Goal: Transaction & Acquisition: Download file/media

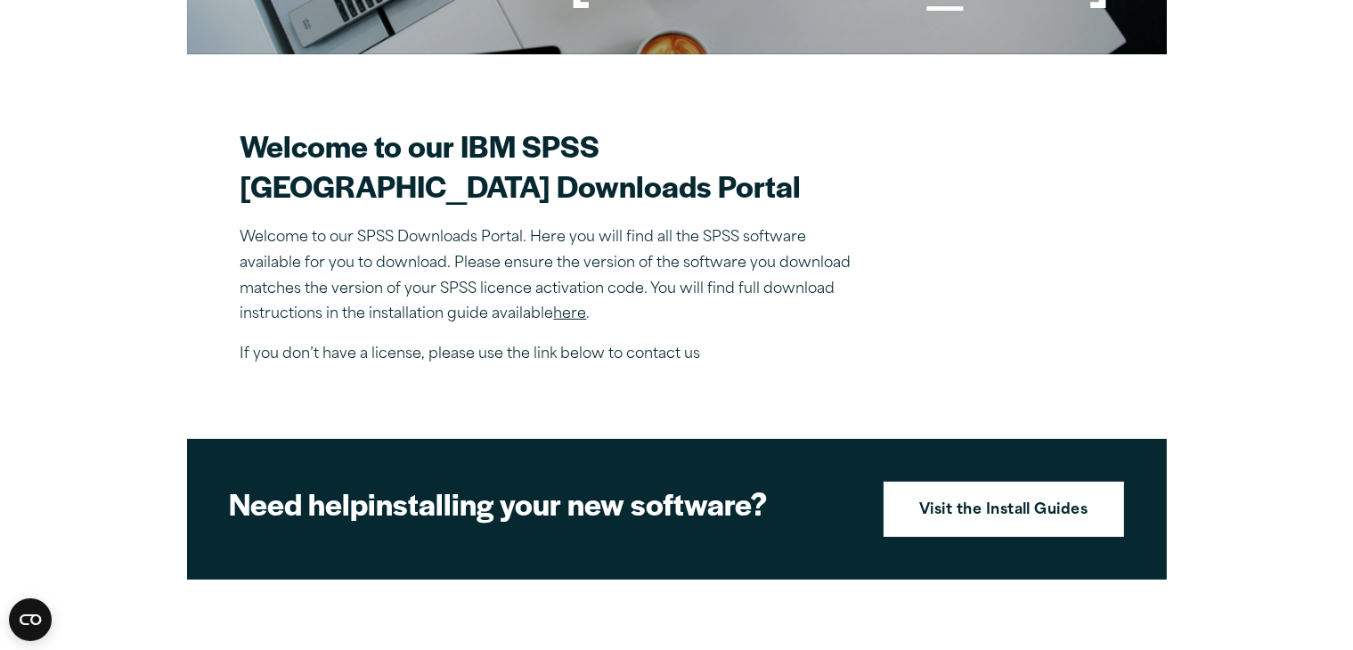
scroll to position [412, 0]
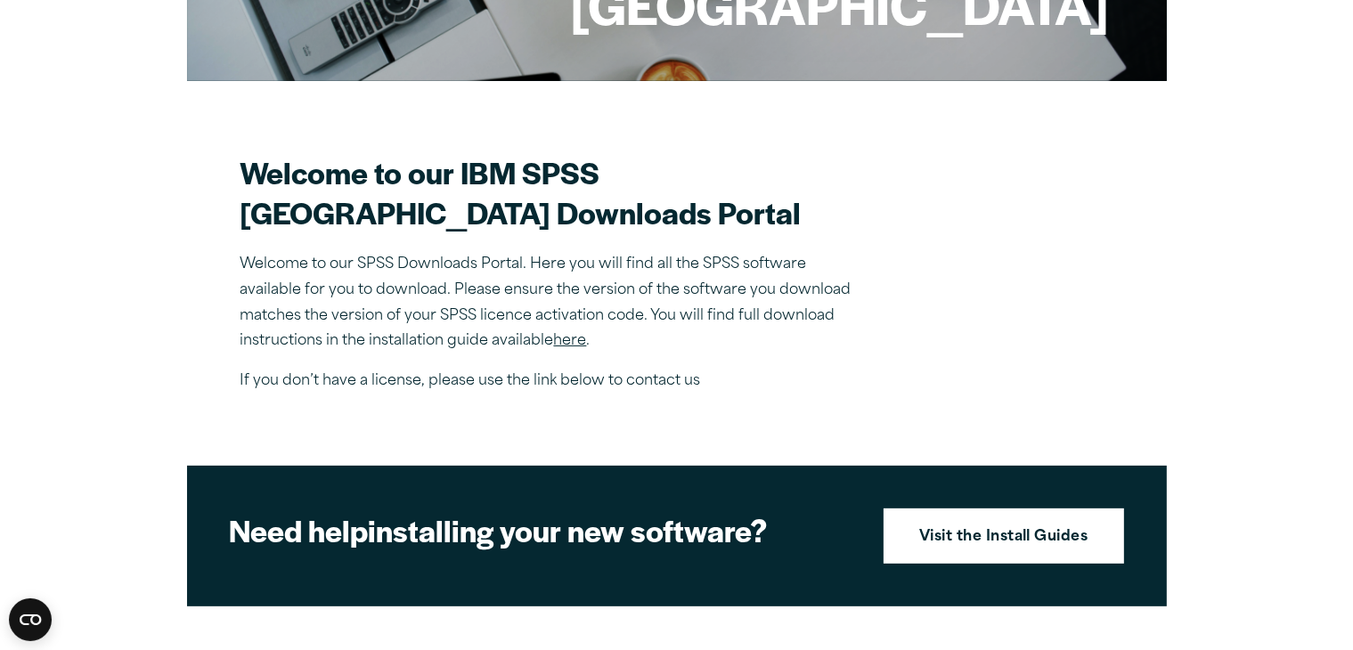
click at [429, 395] on p "If you don’t have a license, please use the link below to contact us" at bounding box center [552, 382] width 624 height 26
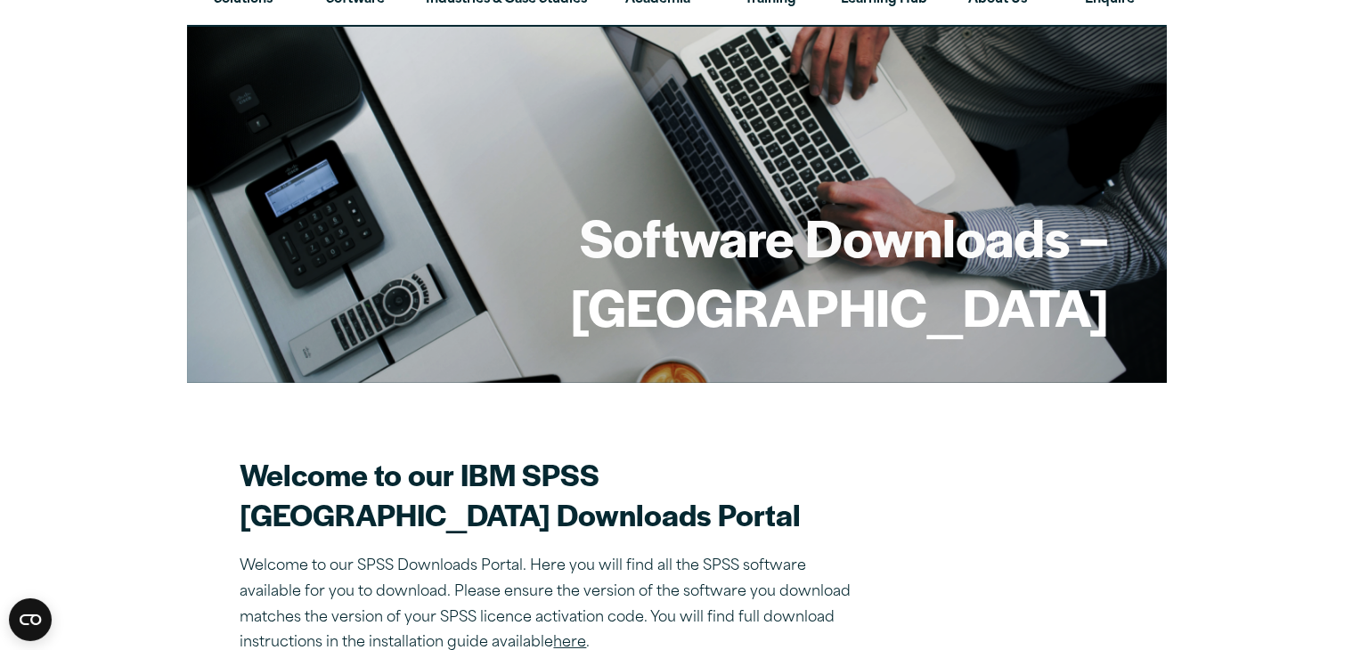
scroll to position [626, 0]
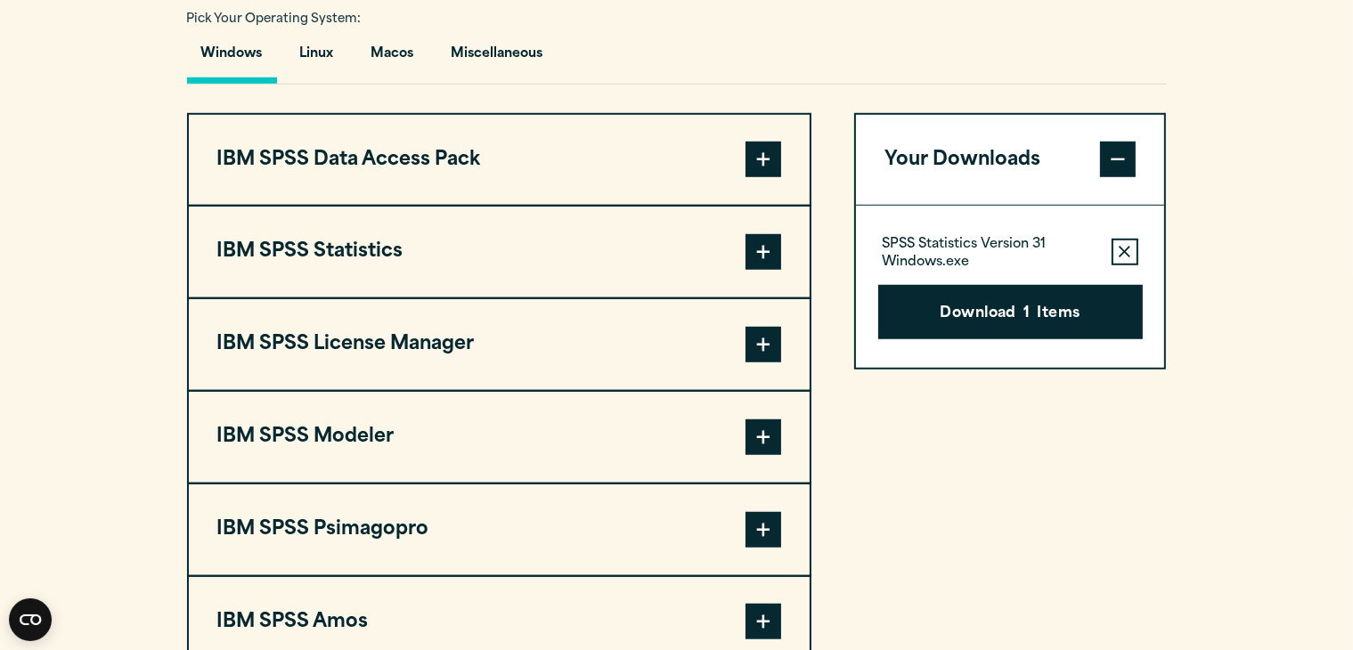
scroll to position [1352, 0]
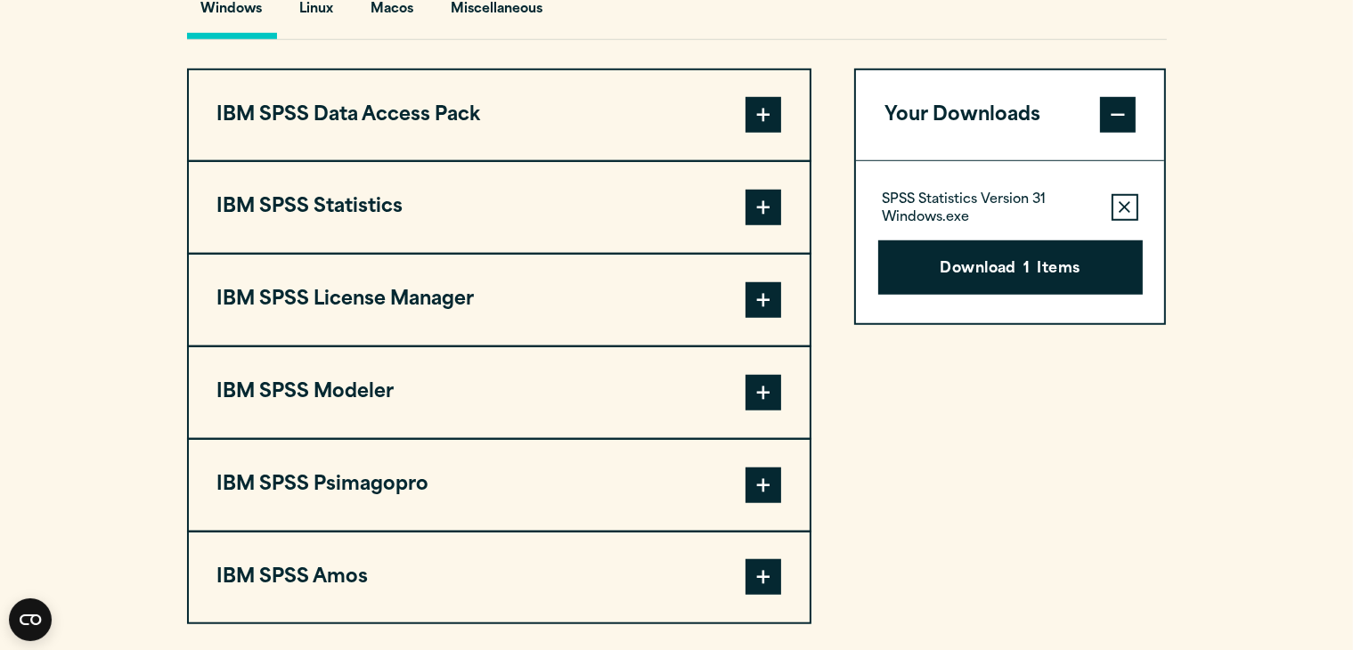
click at [762, 225] on span at bounding box center [764, 208] width 36 height 36
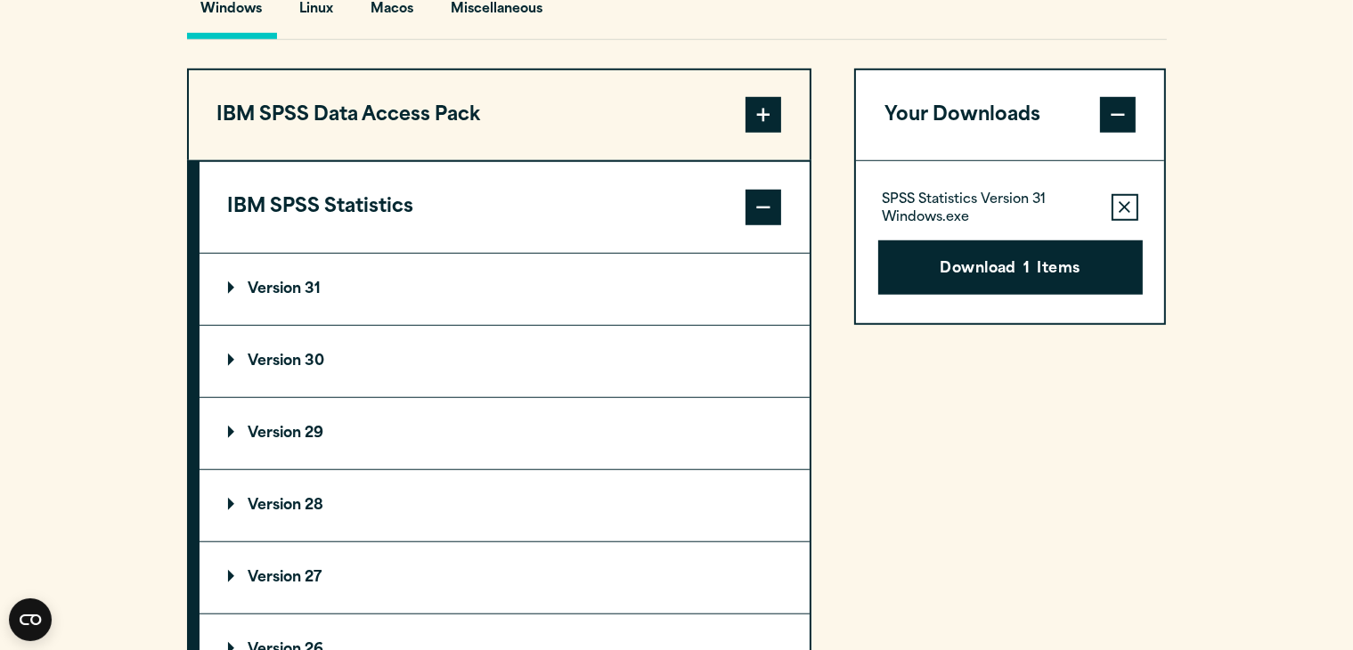
click at [390, 325] on summary "Version 31" at bounding box center [505, 289] width 610 height 71
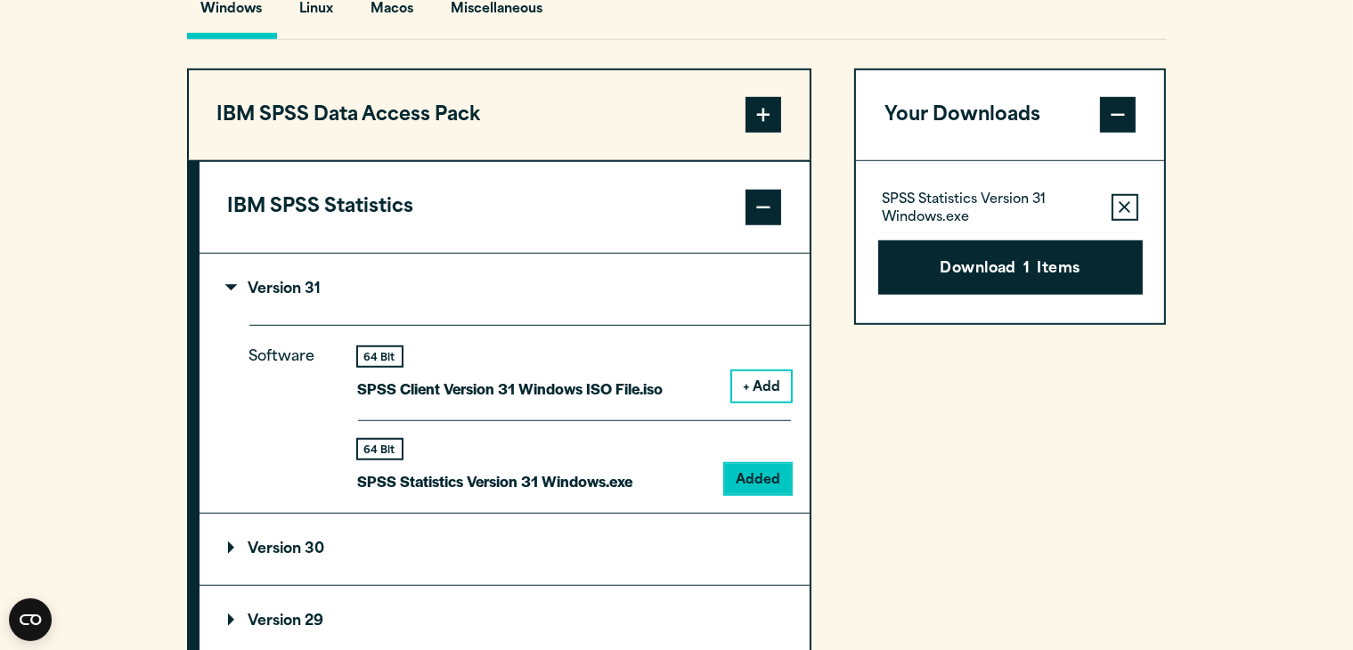
click at [390, 325] on summary "Version 31" at bounding box center [505, 289] width 610 height 71
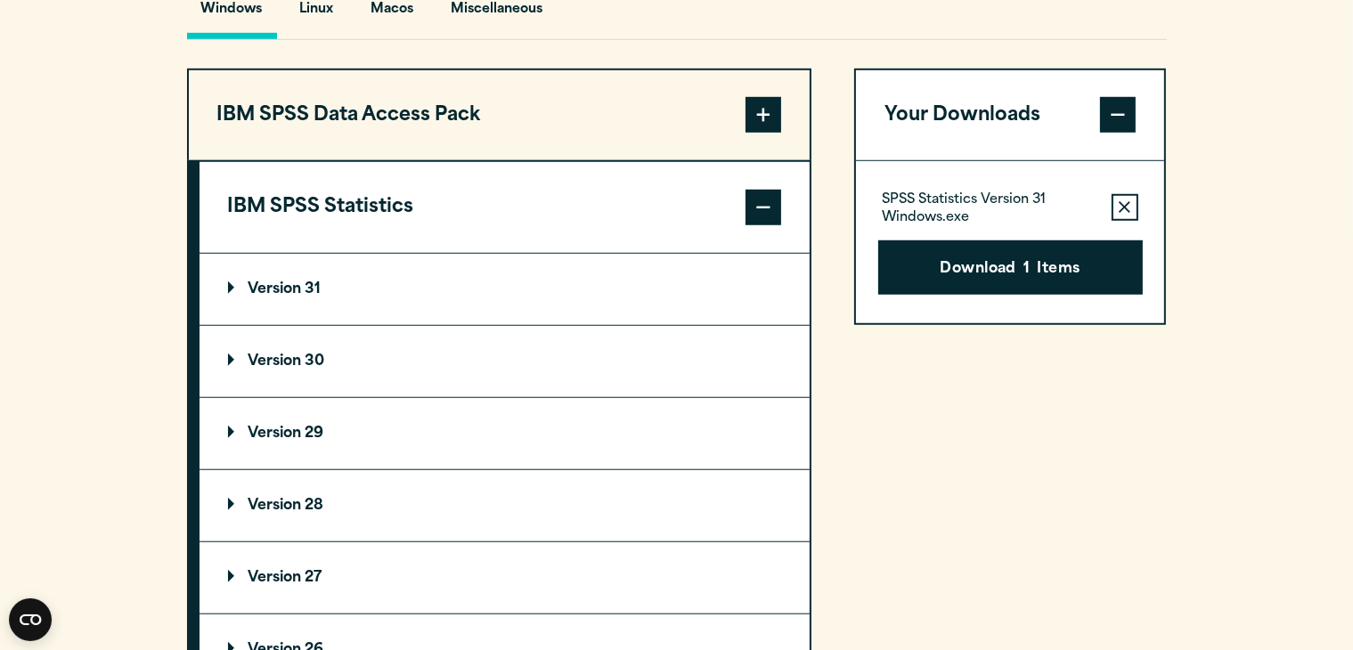
click at [390, 325] on summary "Version 31" at bounding box center [505, 289] width 610 height 71
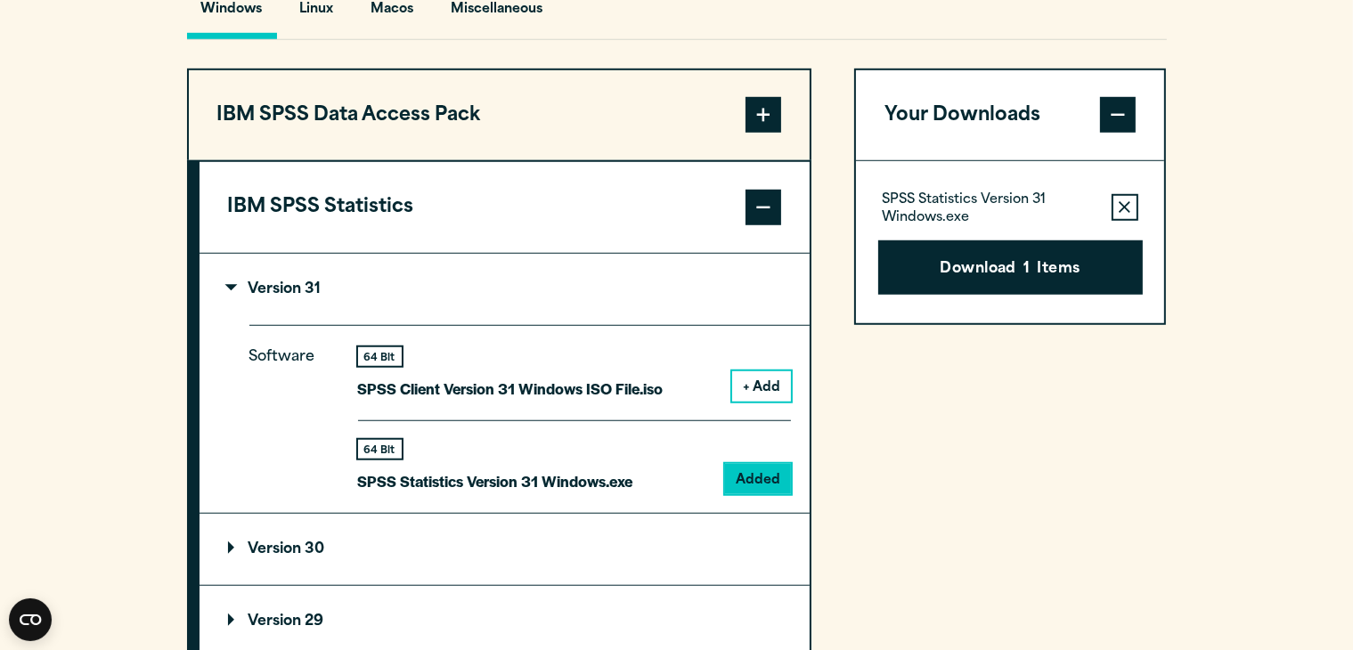
click at [390, 325] on summary "Version 31" at bounding box center [505, 289] width 610 height 71
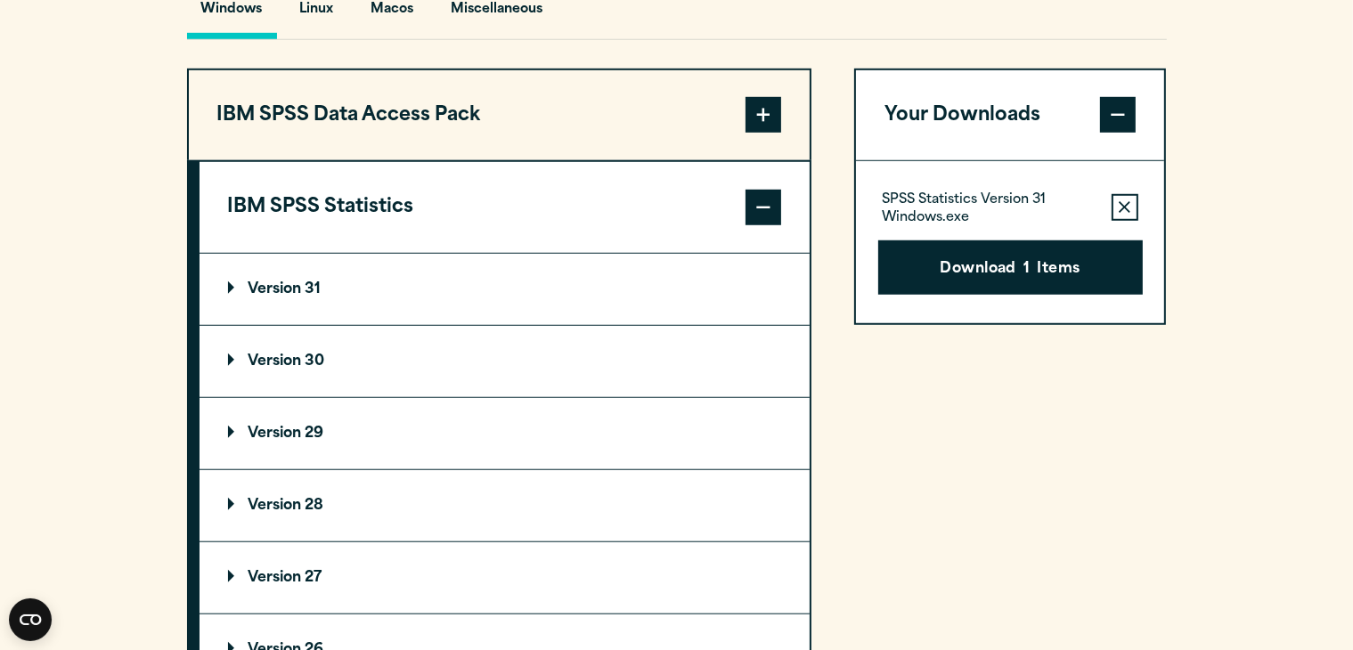
click at [385, 386] on summary "Version 30" at bounding box center [505, 361] width 610 height 71
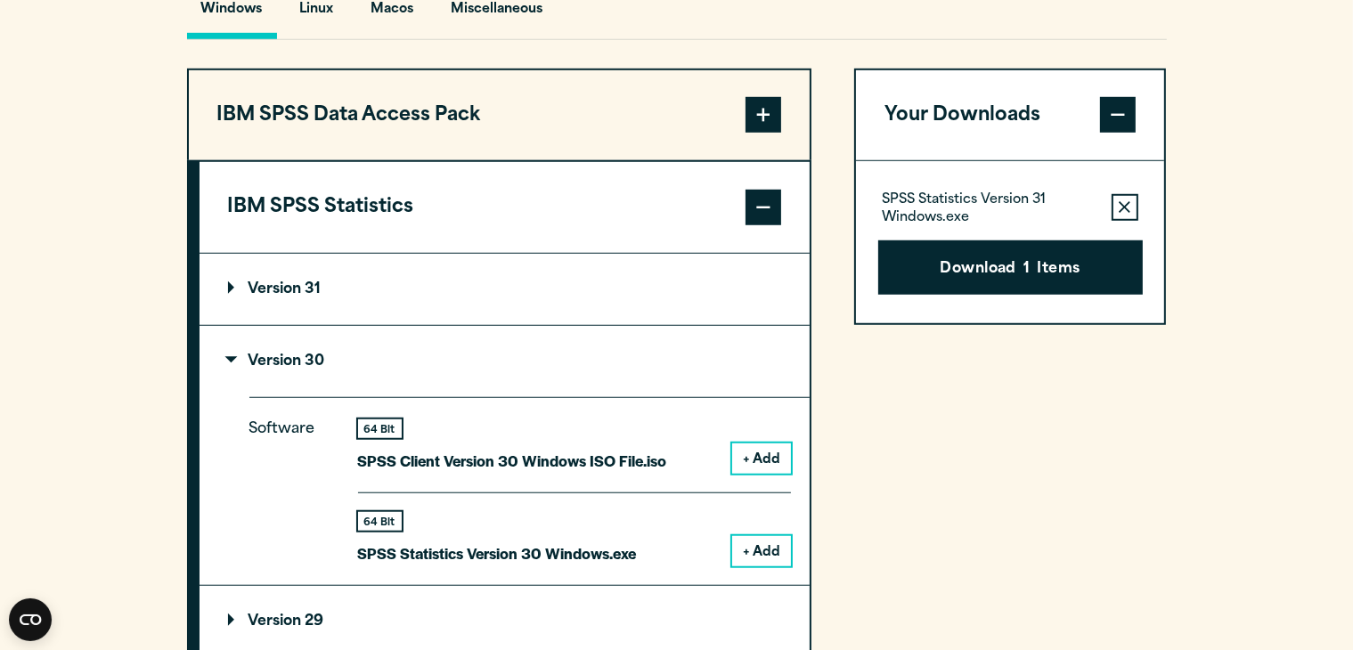
click at [743, 567] on button "+ Add" at bounding box center [761, 551] width 59 height 30
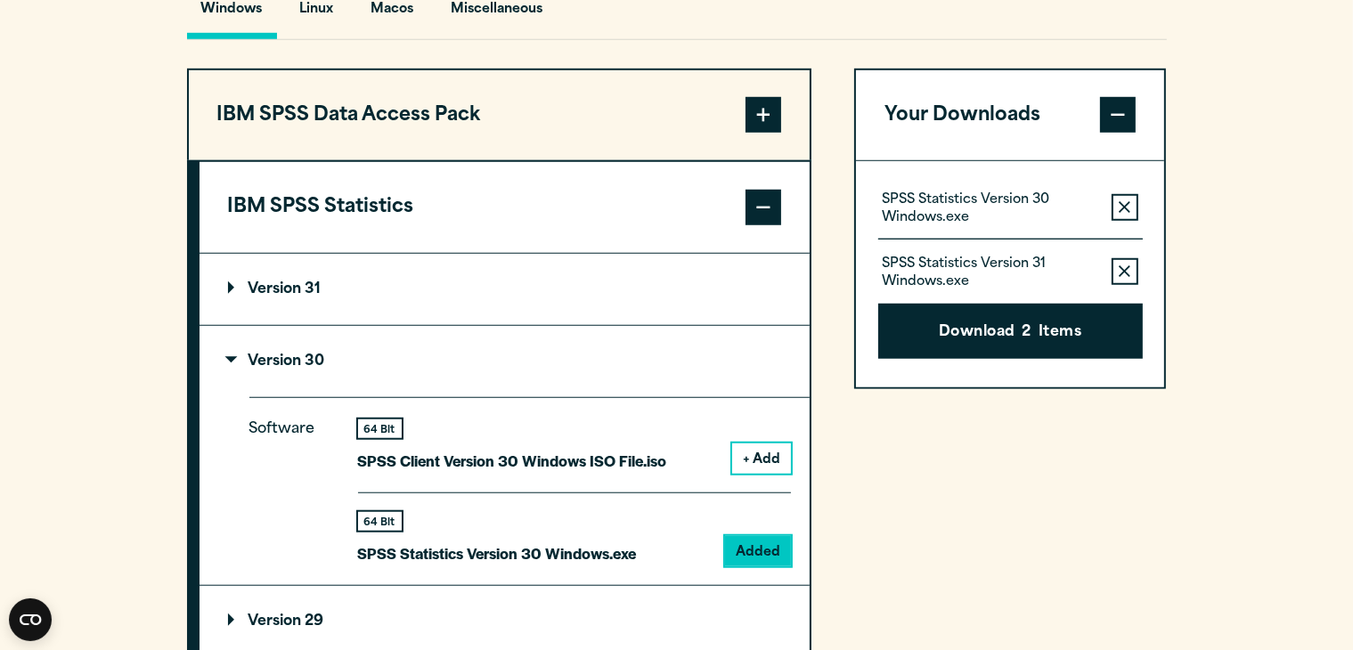
click at [1128, 278] on icon "button" at bounding box center [1125, 271] width 12 height 12
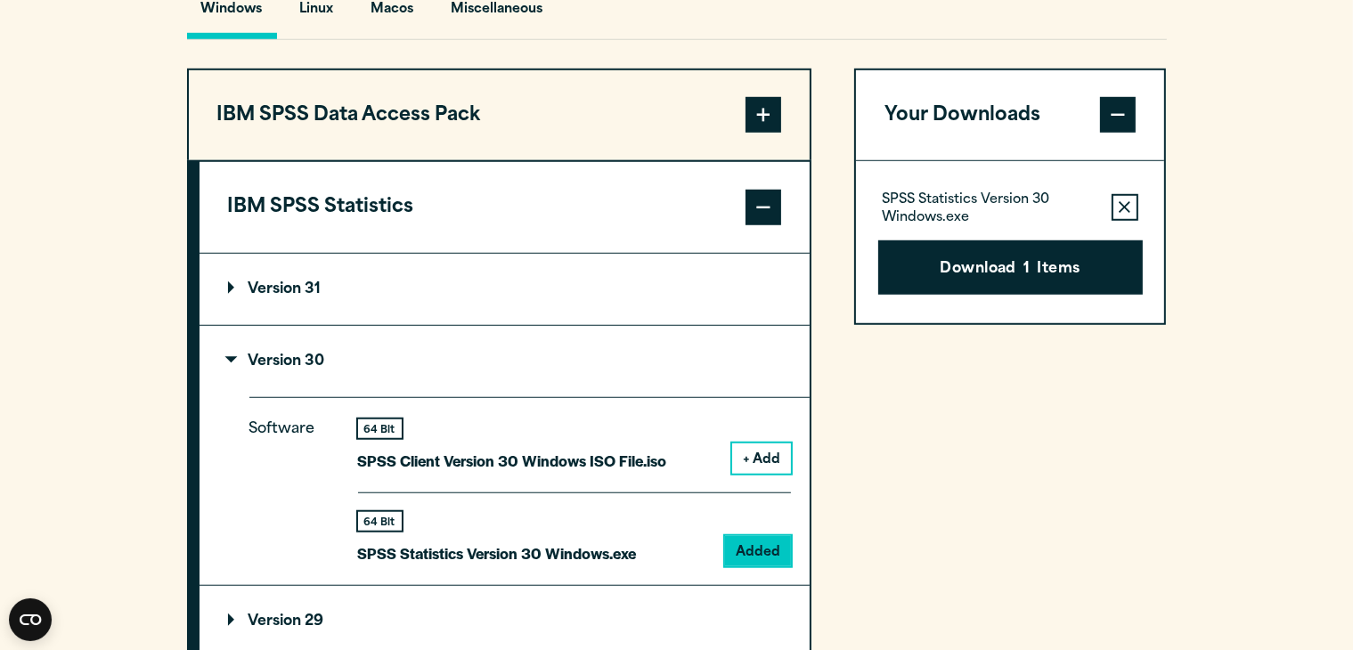
click at [1056, 268] on div "Download 1 Items" at bounding box center [1010, 260] width 265 height 69
click at [1047, 286] on button "Download 1 Items" at bounding box center [1010, 267] width 265 height 55
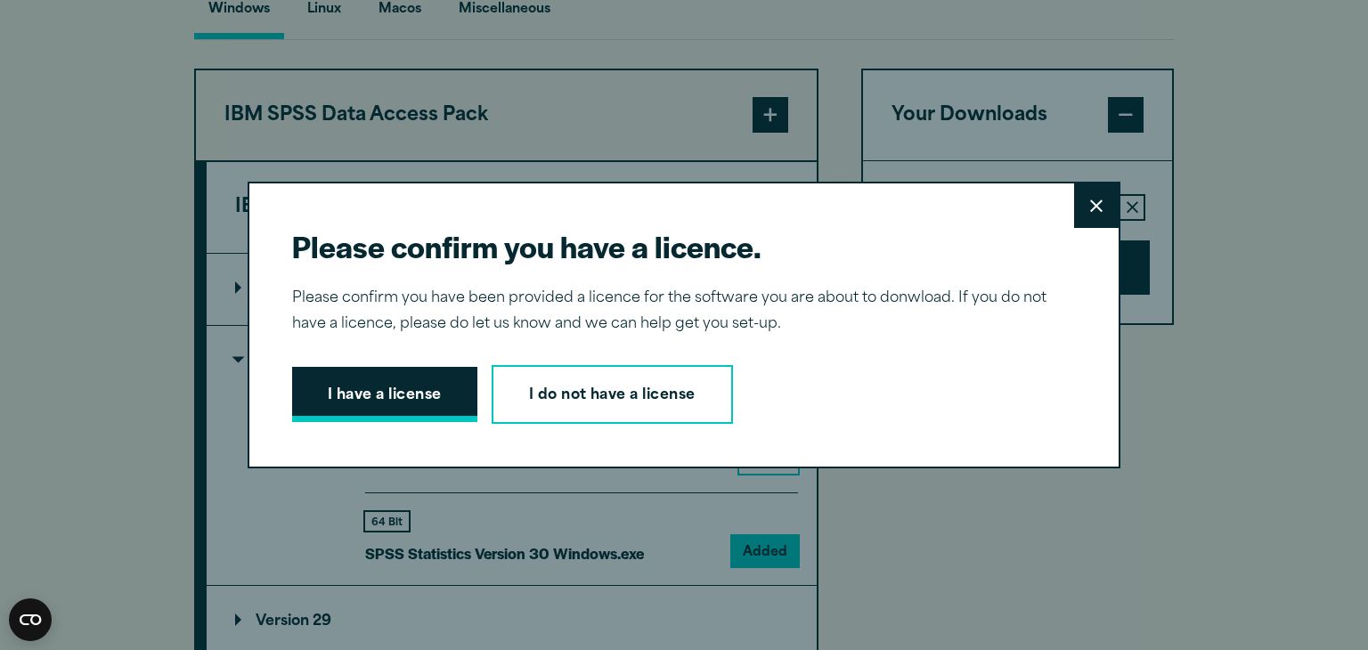
click at [366, 416] on button "I have a license" at bounding box center [384, 394] width 185 height 55
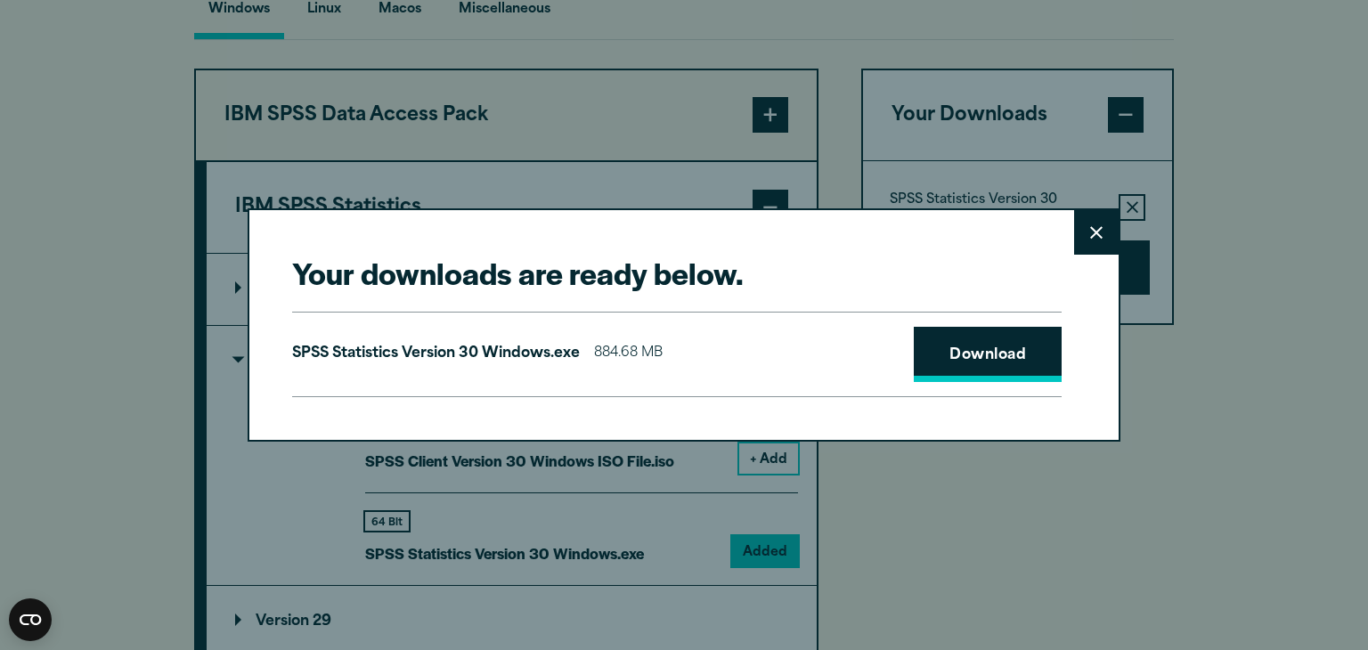
click at [1024, 339] on link "Download" at bounding box center [988, 354] width 148 height 55
click at [1117, 237] on button "Close" at bounding box center [1096, 232] width 45 height 45
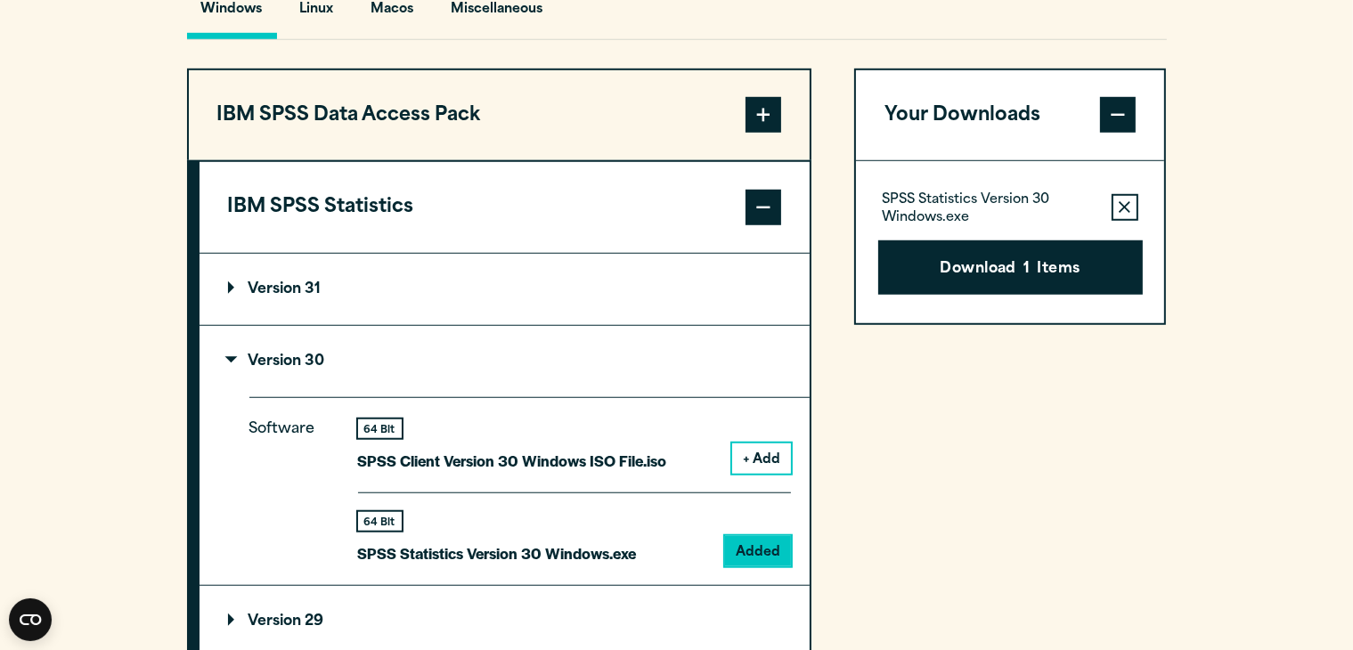
click at [903, 453] on div "Your Downloads SPSS Statistics Version 30 Windows.exe Remove this item from you…" at bounding box center [1010, 658] width 313 height 1178
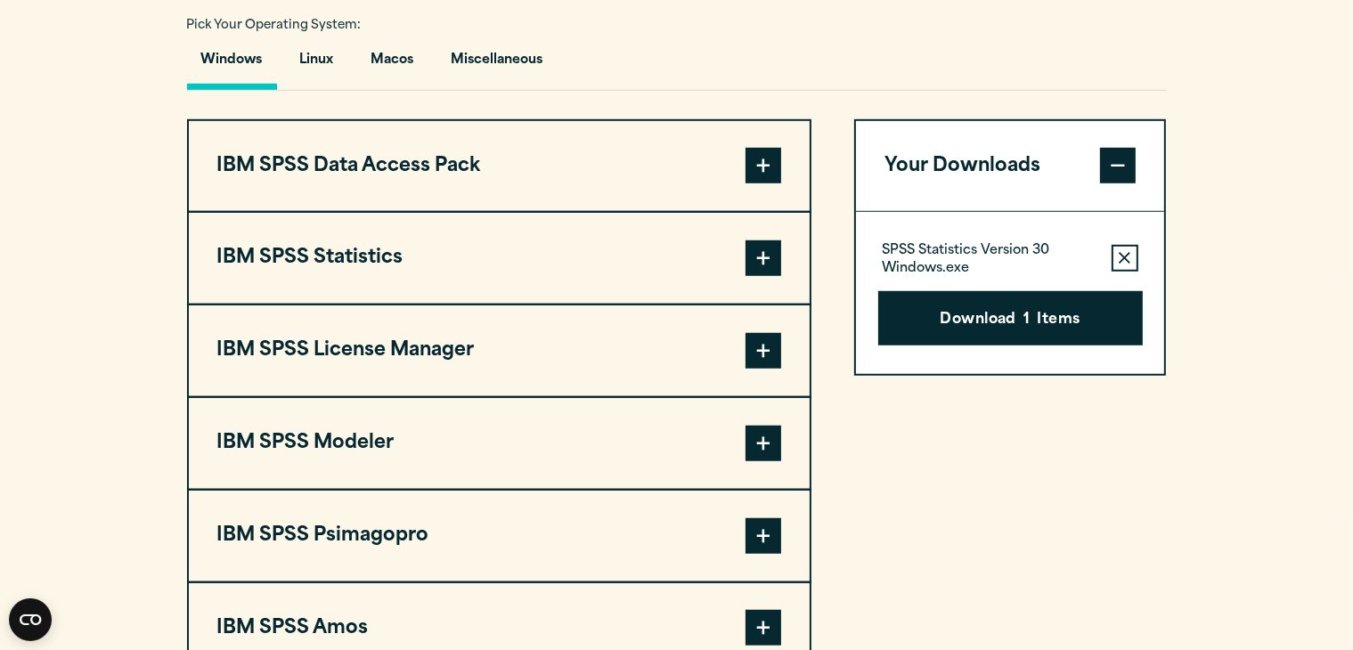
scroll to position [1324, 0]
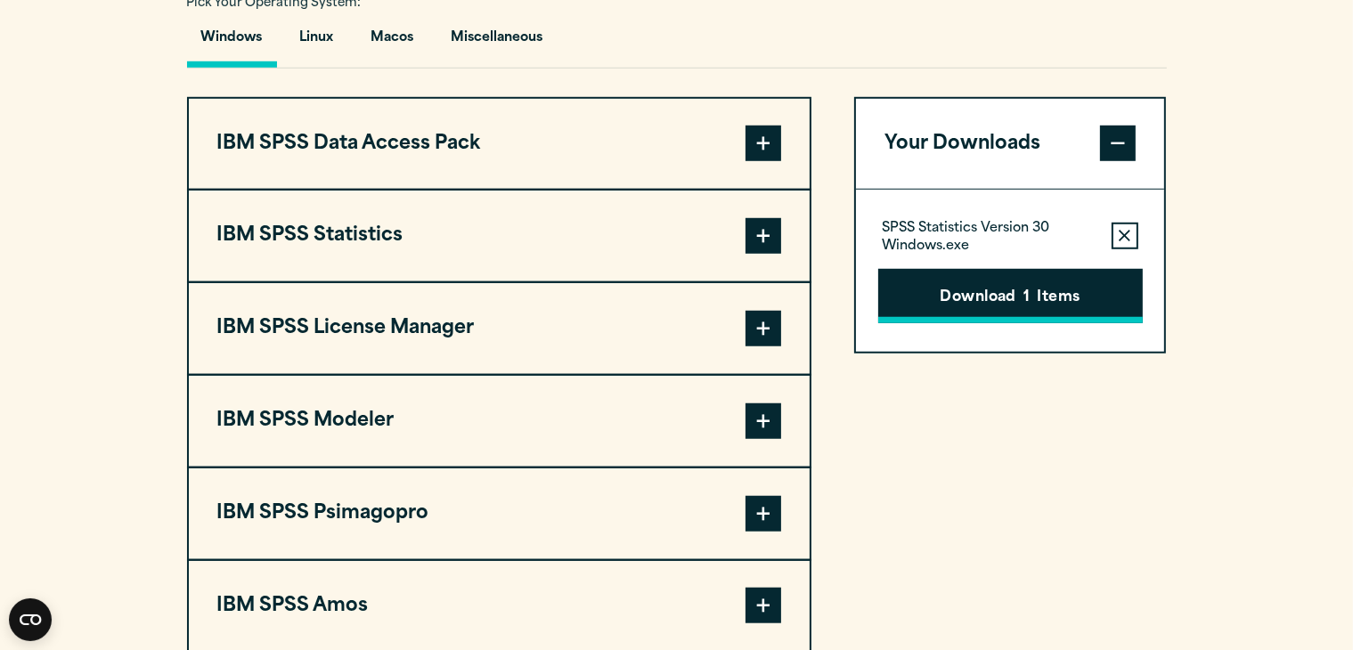
click at [983, 324] on button "Download 1 Items" at bounding box center [1010, 296] width 265 height 55
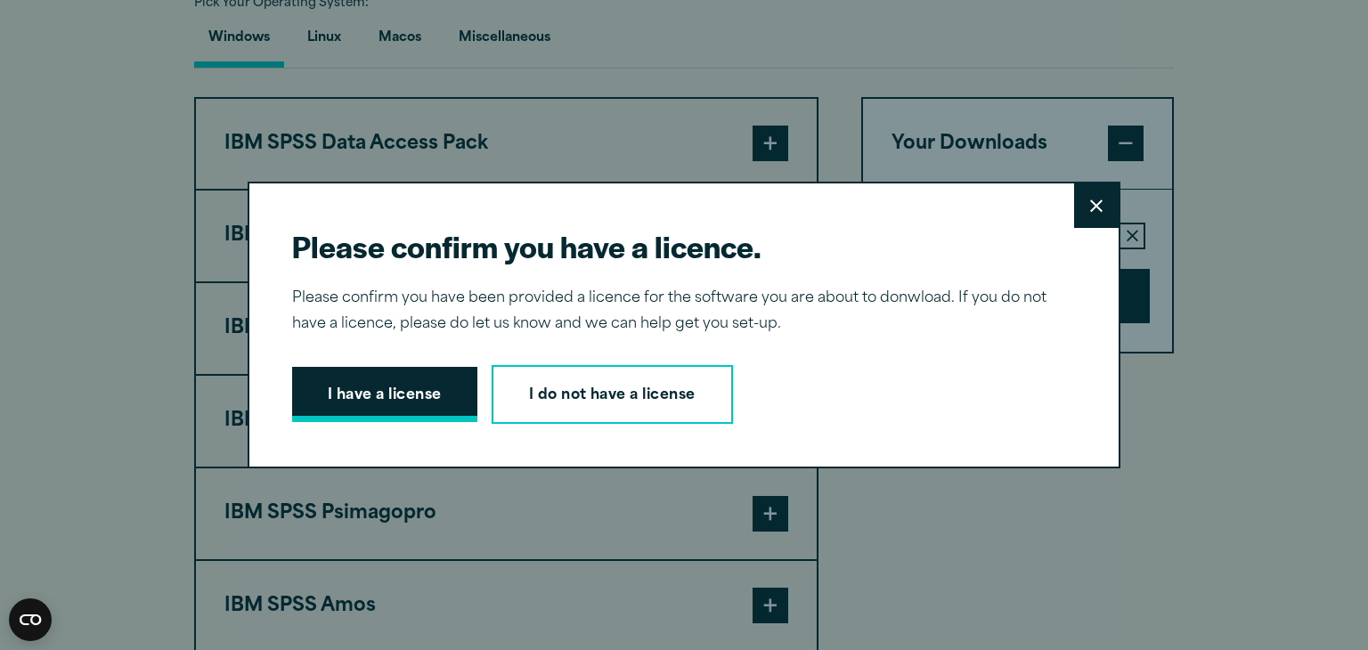
click at [420, 417] on button "I have a license" at bounding box center [384, 394] width 185 height 55
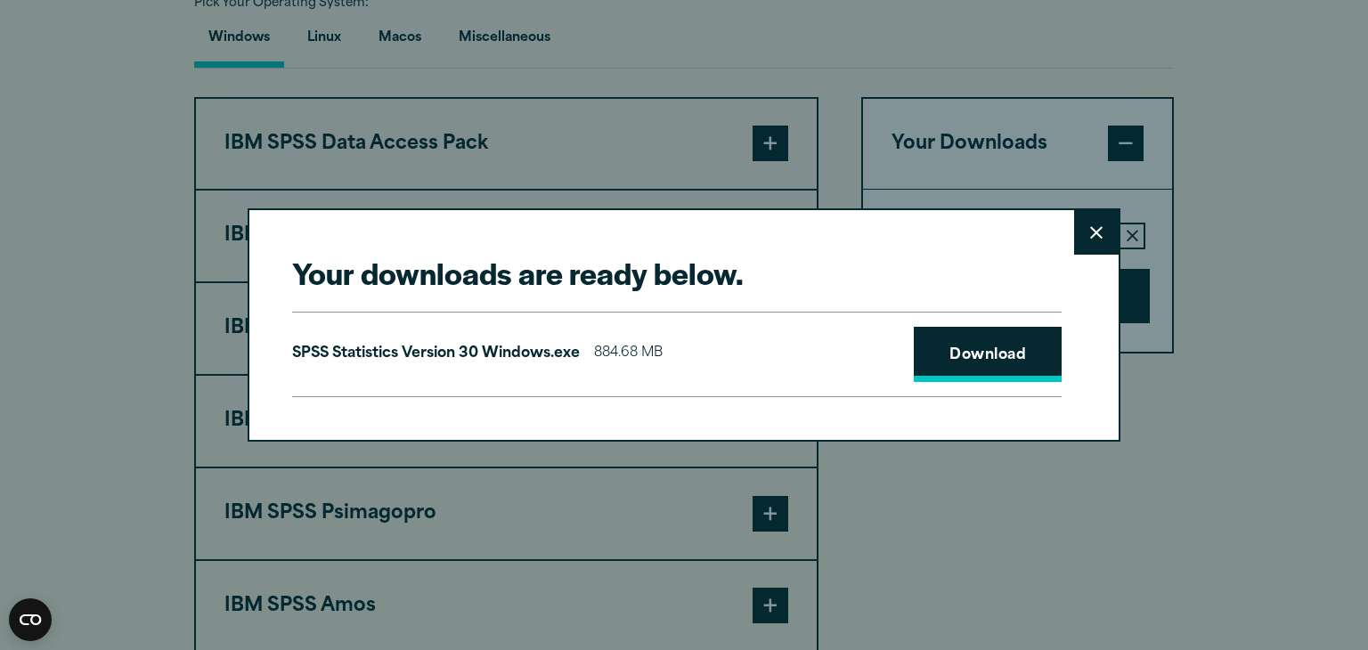
click at [955, 368] on link "Download" at bounding box center [988, 354] width 148 height 55
click at [1097, 243] on button "Close" at bounding box center [1096, 232] width 45 height 45
